Goal: Share content

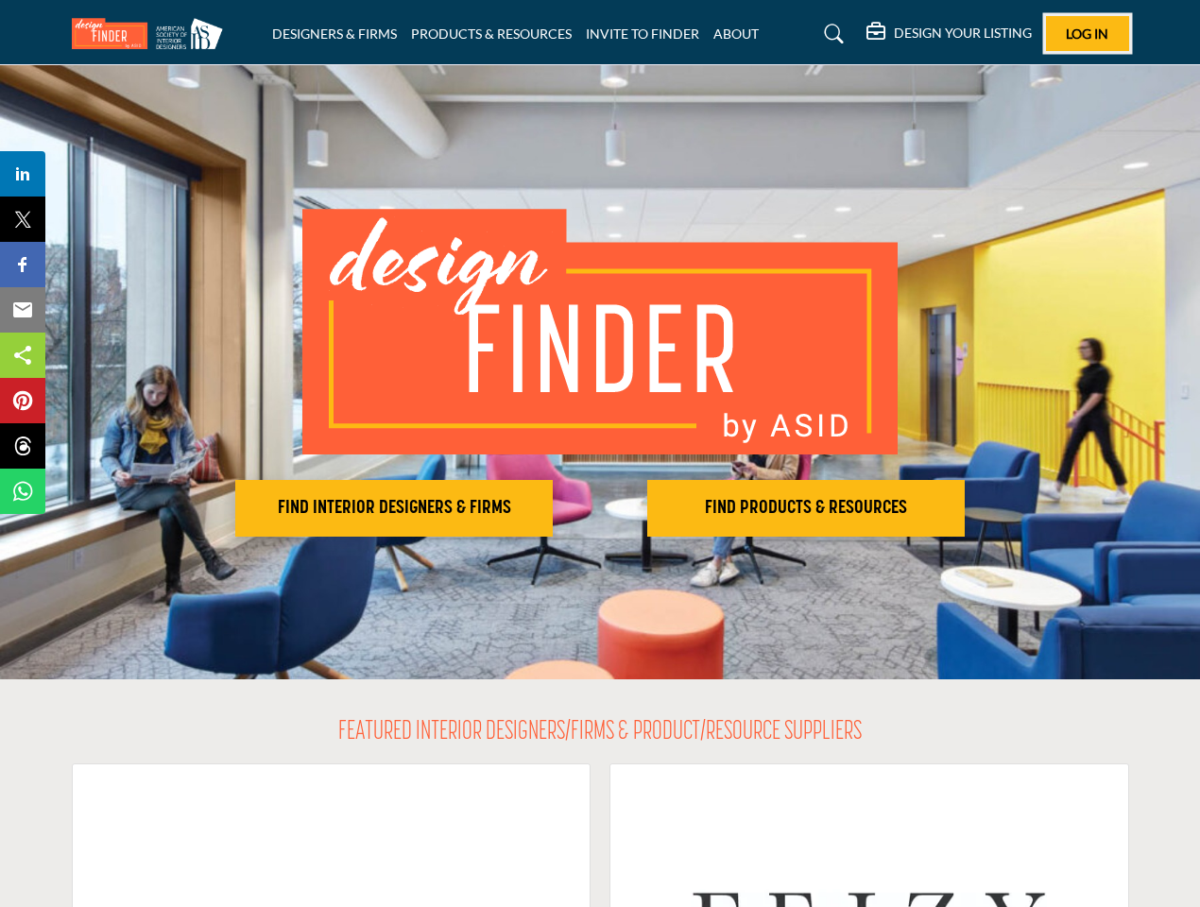
click at [1088, 33] on span "Log In" at bounding box center [1087, 34] width 43 height 16
click at [394, 508] on h2 "FIND INTERIOR DESIGNERS & FIRMS" at bounding box center [394, 508] width 306 height 23
click at [547, 508] on h2 "FIND PRODUCTS & RESOURCES" at bounding box center [394, 508] width 306 height 23
click at [23, 174] on span "Share" at bounding box center [32, 174] width 54 height 23
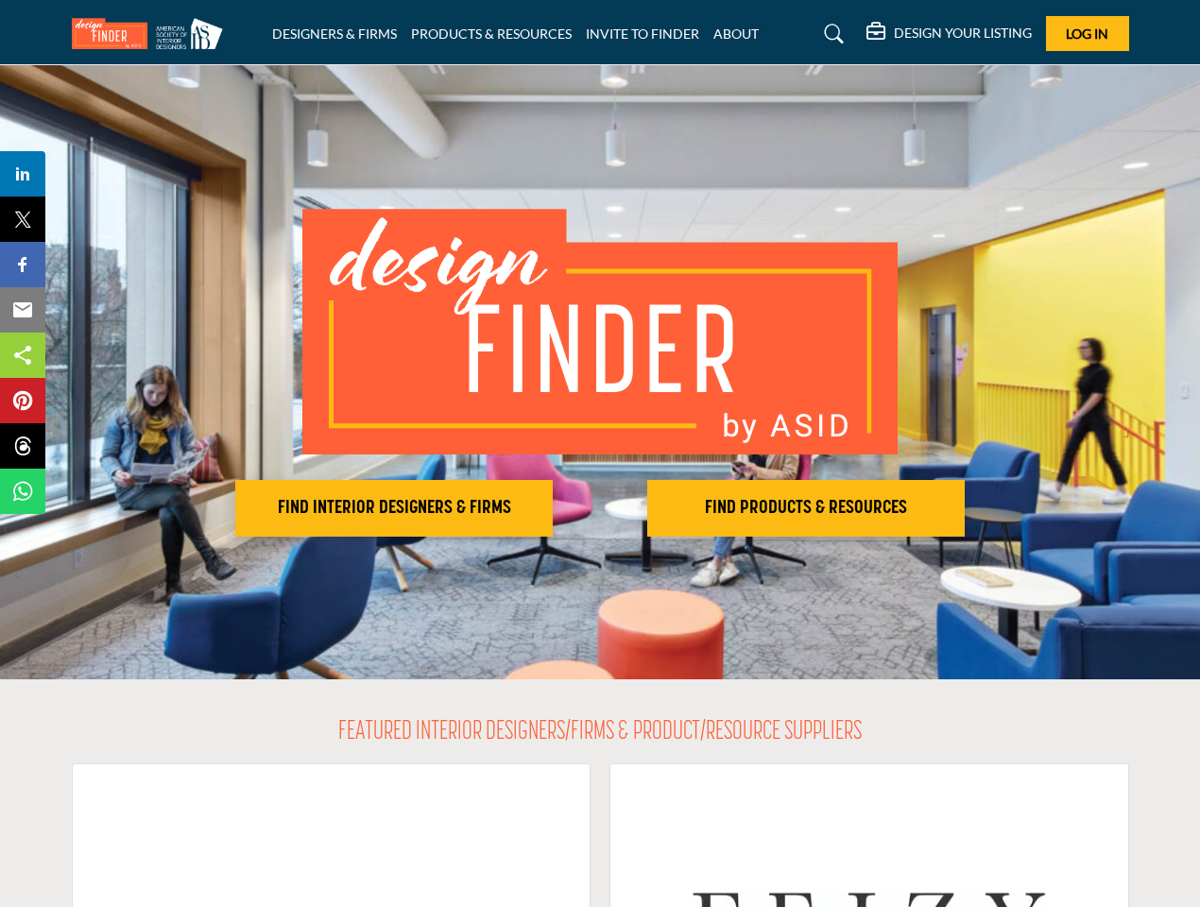
click at [23, 219] on span "Tweet" at bounding box center [32, 219] width 54 height 23
click at [23, 265] on span "Share" at bounding box center [32, 264] width 54 height 23
click at [23, 310] on span "Email" at bounding box center [31, 310] width 52 height 23
click at [23, 355] on span "Share" at bounding box center [32, 355] width 54 height 23
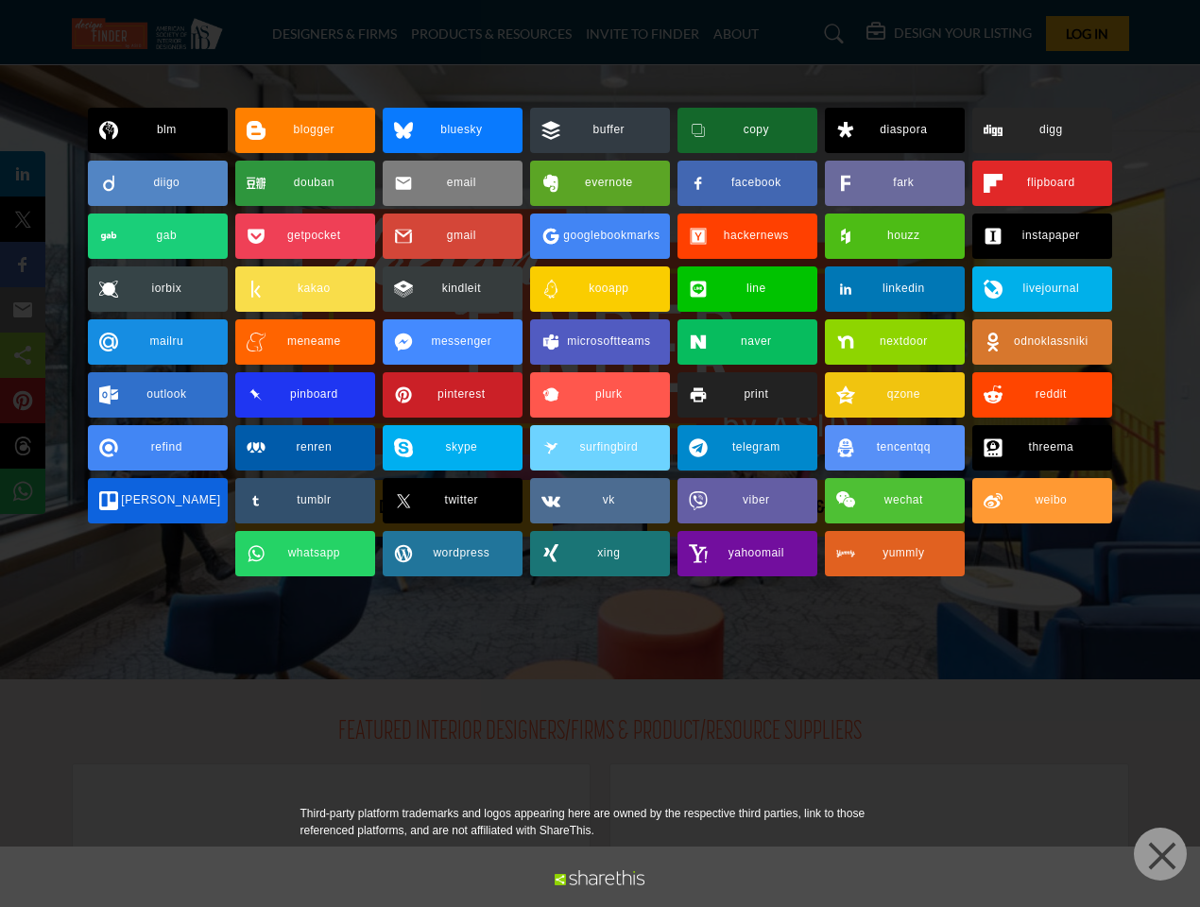
click at [23, 401] on span "Pin" at bounding box center [22, 400] width 35 height 23
